Goal: Information Seeking & Learning: Learn about a topic

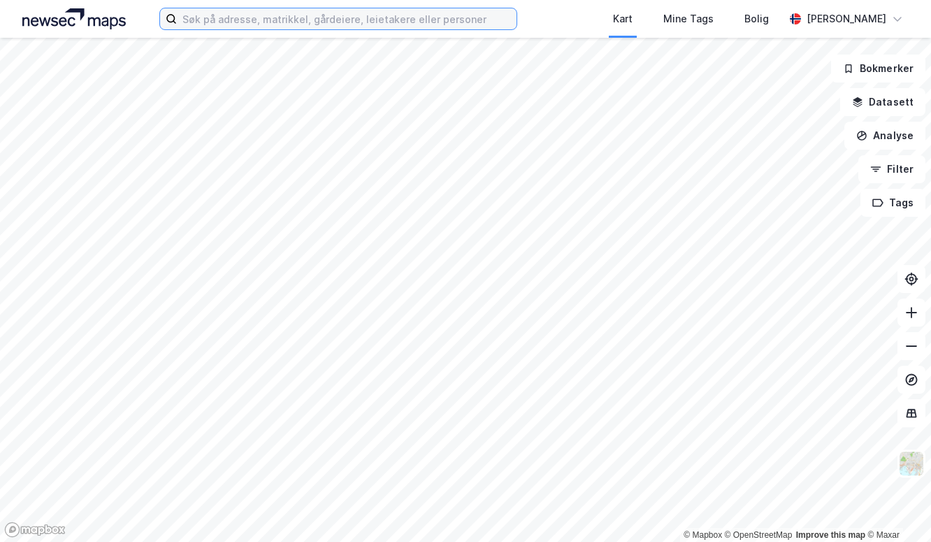
click at [270, 17] on input at bounding box center [347, 18] width 340 height 21
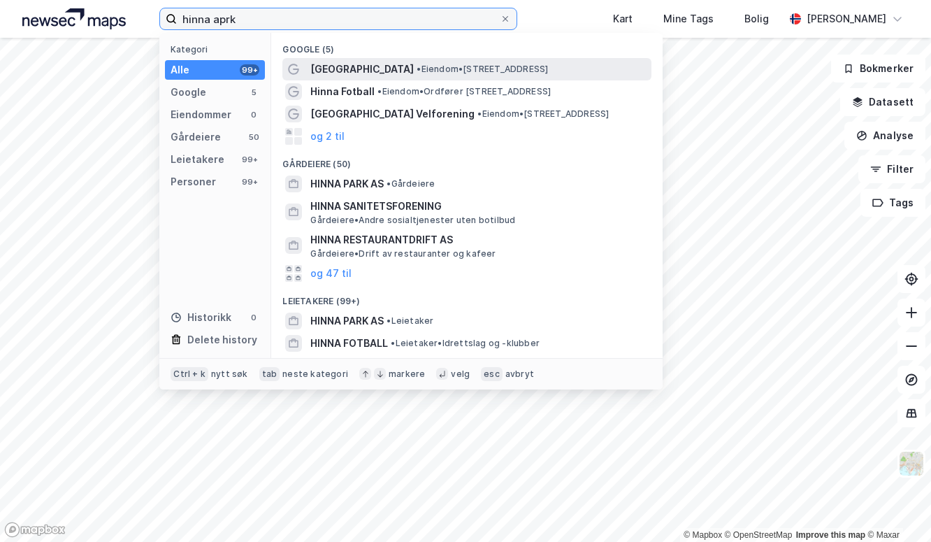
type input "hinna aprk"
click at [350, 66] on span "[GEOGRAPHIC_DATA]" at bounding box center [361, 69] width 103 height 17
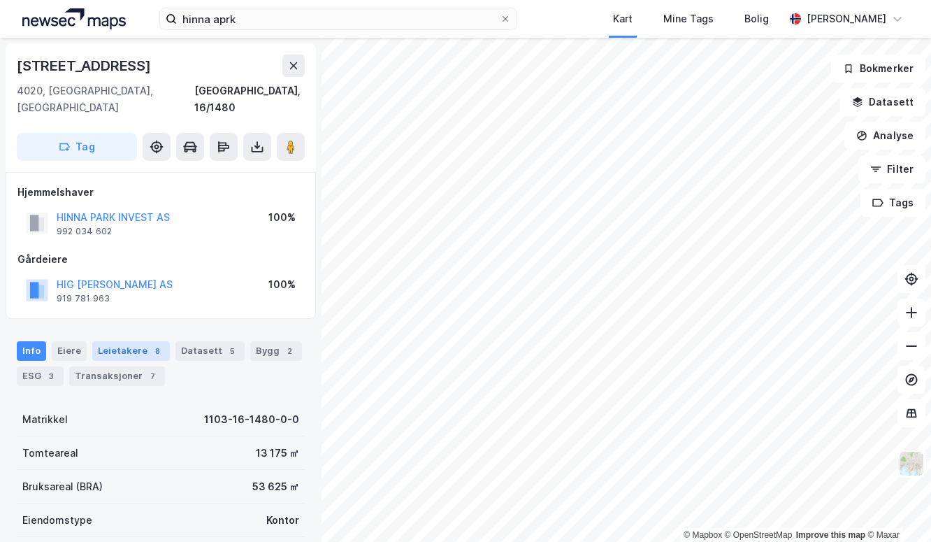
click at [112, 341] on div "Leietakere 8" at bounding box center [131, 351] width 78 height 20
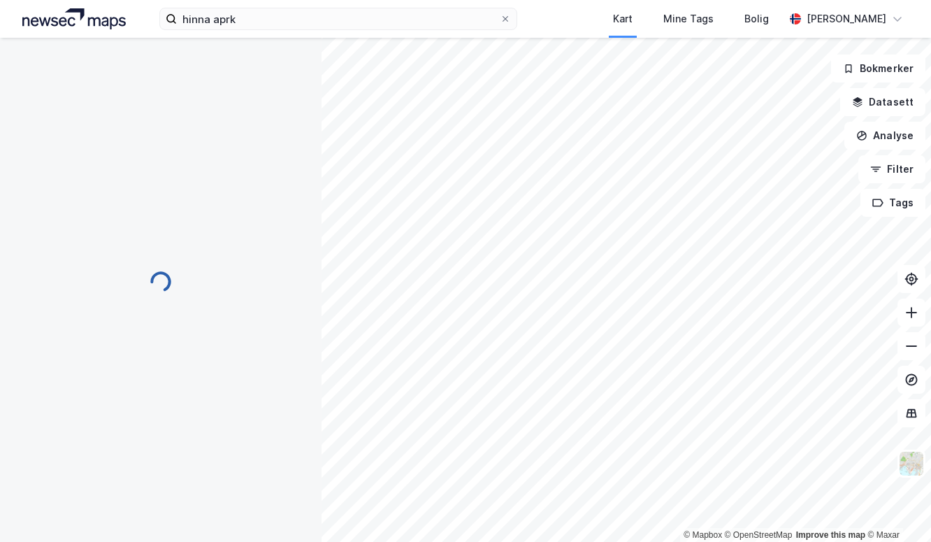
scroll to position [81, 0]
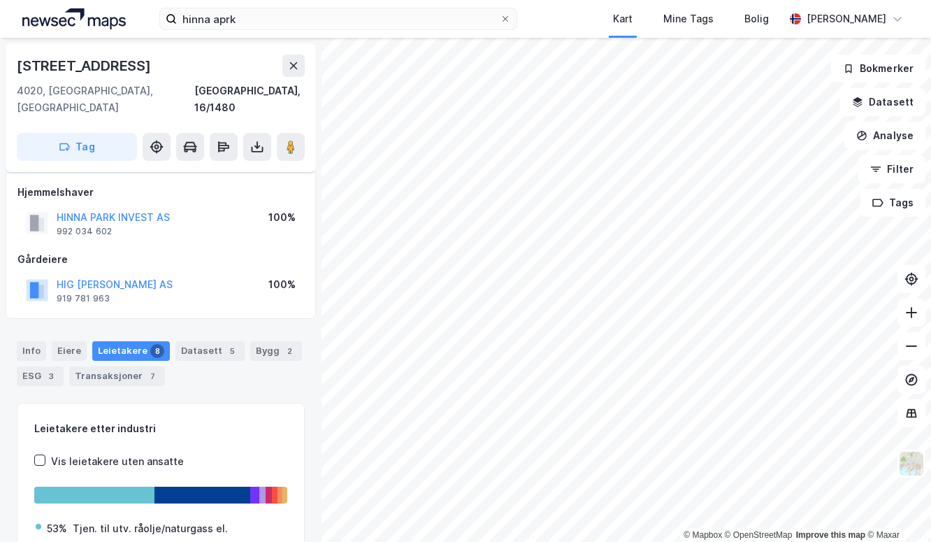
scroll to position [81, 0]
